Goal: Information Seeking & Learning: Learn about a topic

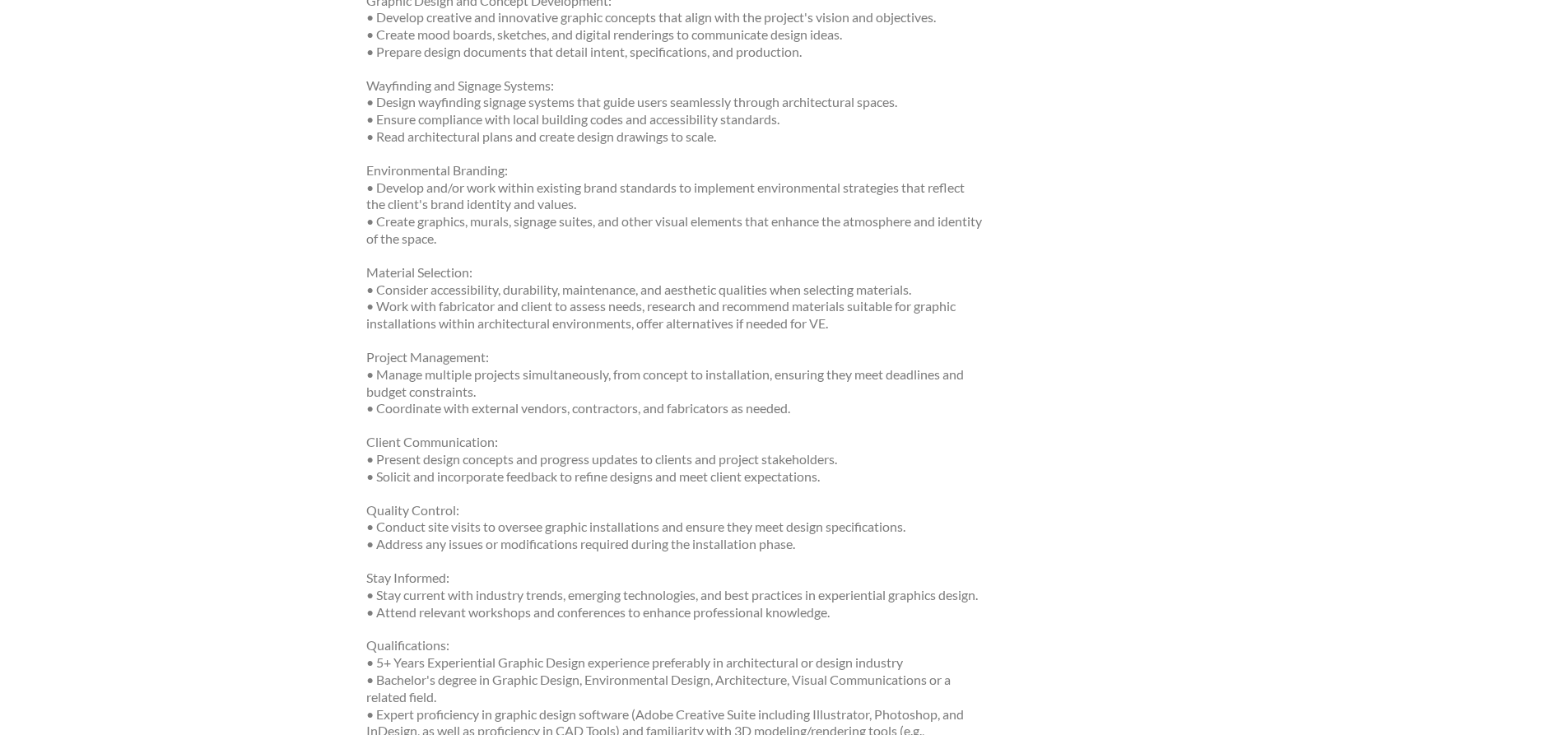
scroll to position [905, 0]
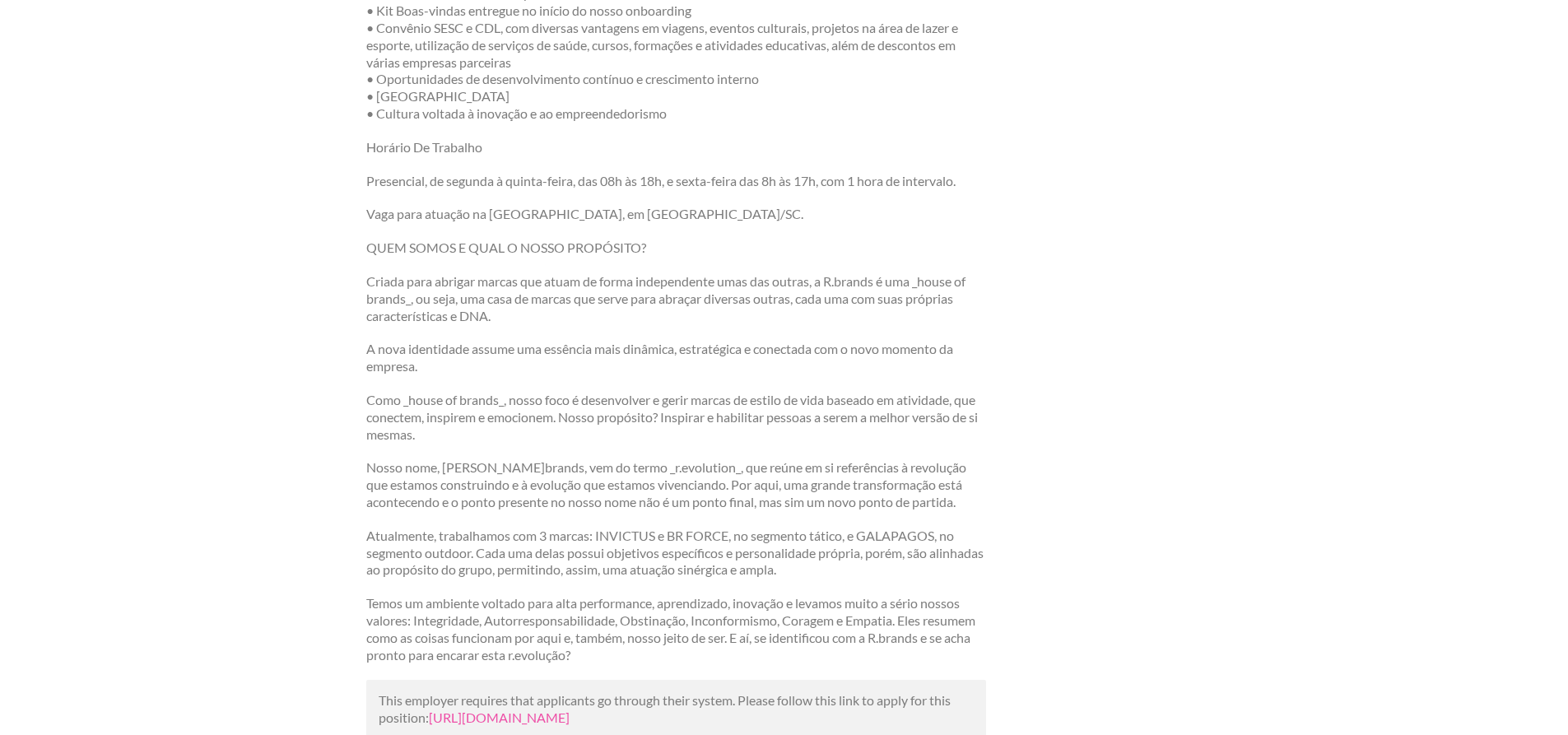
scroll to position [1481, 0]
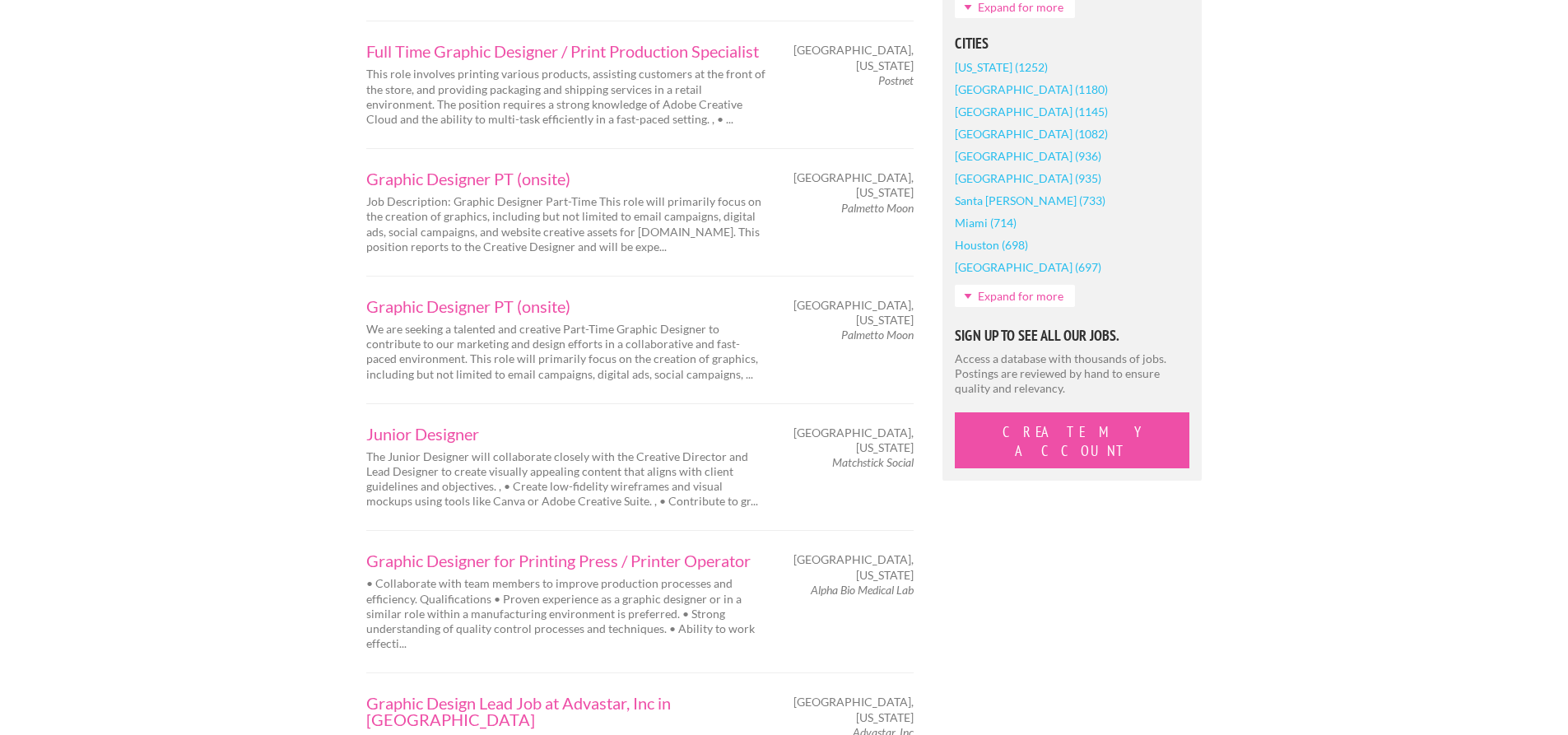
scroll to position [1399, 0]
click at [439, 422] on link "Junior Designer" at bounding box center [568, 430] width 403 height 16
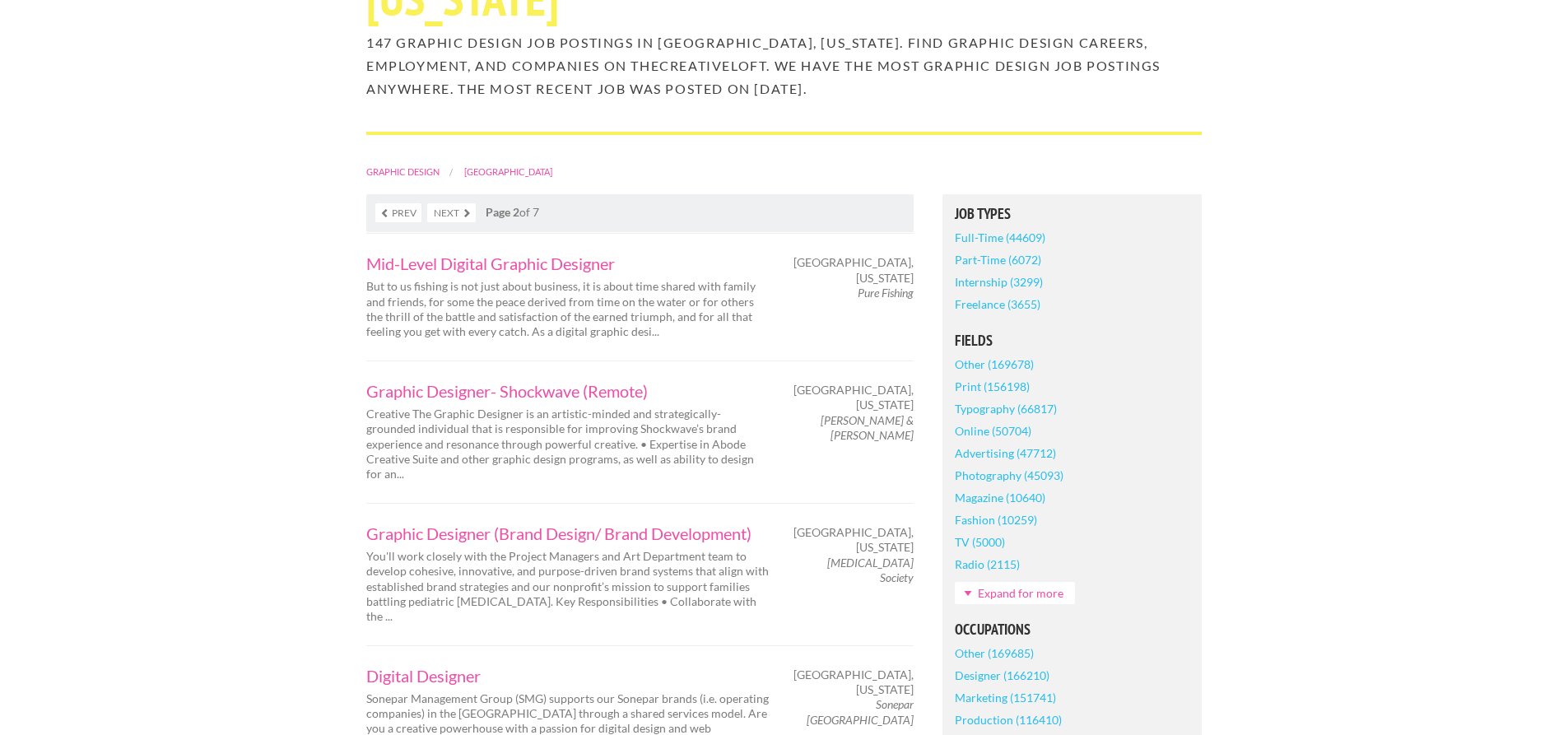
scroll to position [0, 0]
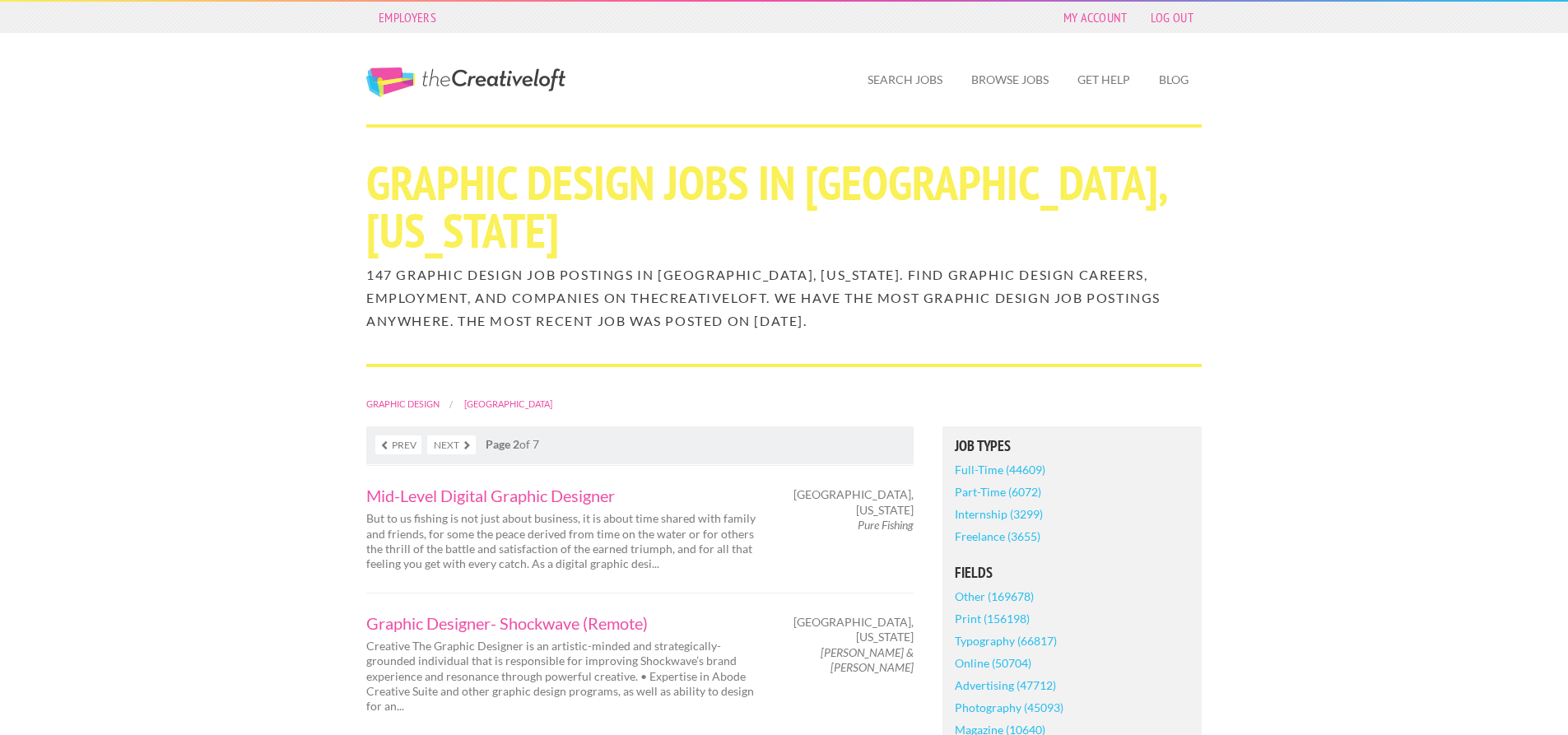
click at [976, 664] on link "Online (50704)" at bounding box center [993, 663] width 77 height 22
